Goal: Book appointment/travel/reservation

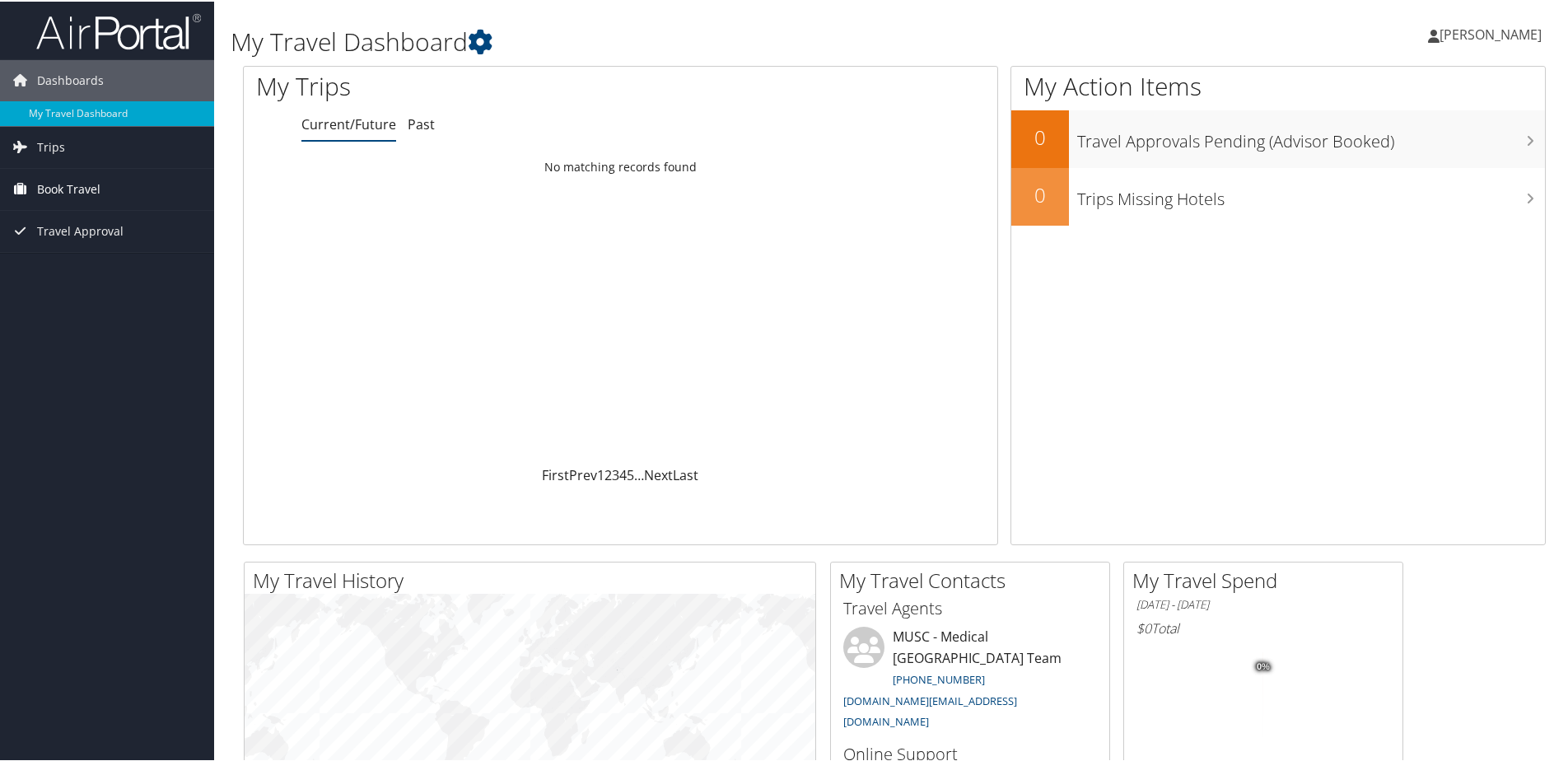
click at [67, 185] on span "Book Travel" at bounding box center [68, 188] width 63 height 41
click at [131, 270] on link "Book/Manage Online Trips" at bounding box center [107, 270] width 214 height 25
